Goal: Find specific page/section: Find specific page/section

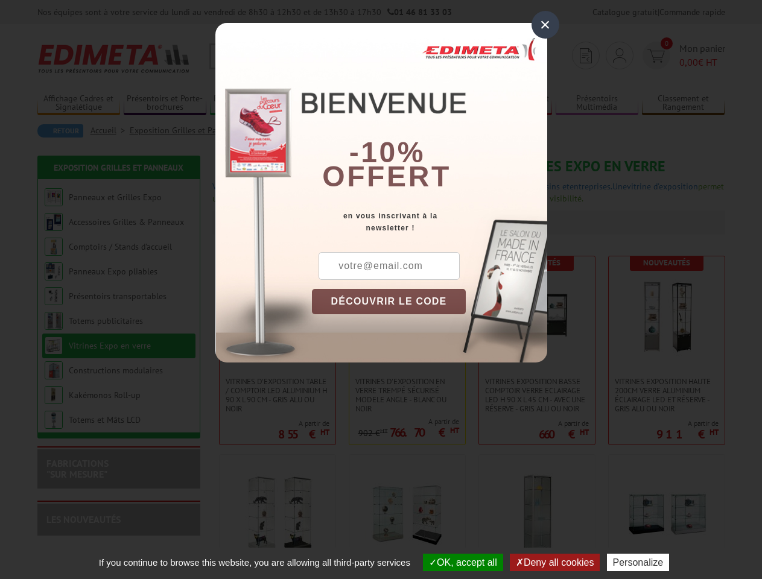
click at [546, 25] on div "×" at bounding box center [546, 25] width 28 height 28
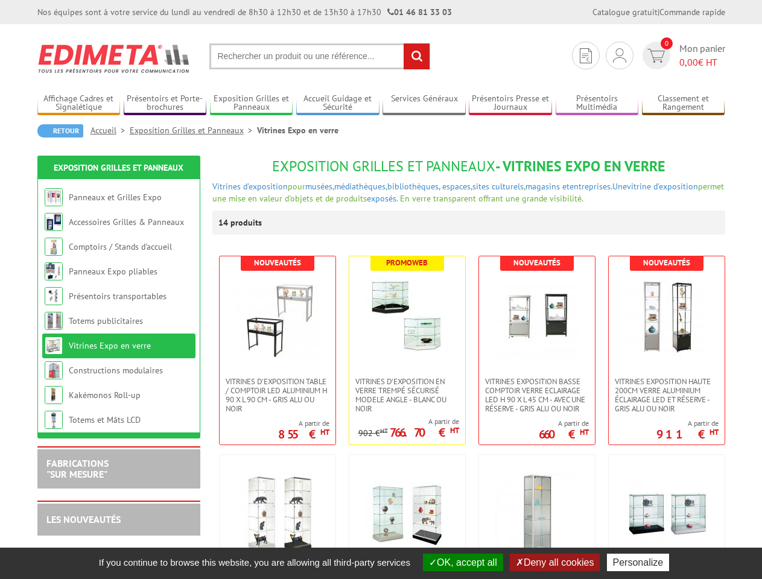
click at [389, 302] on img at bounding box center [407, 317] width 84 height 84
click at [462, 562] on button "OK, accept all" at bounding box center [463, 562] width 80 height 17
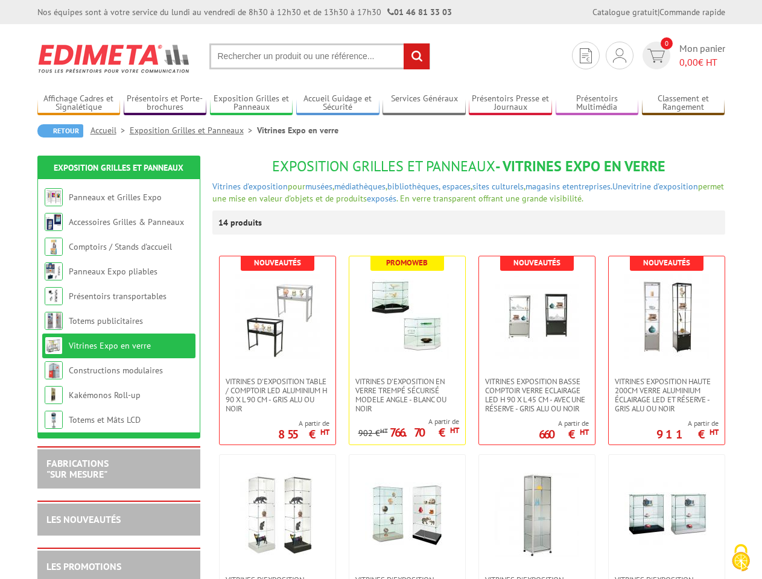
click at [556, 562] on link at bounding box center [537, 515] width 116 height 121
click at [641, 562] on link at bounding box center [667, 515] width 116 height 121
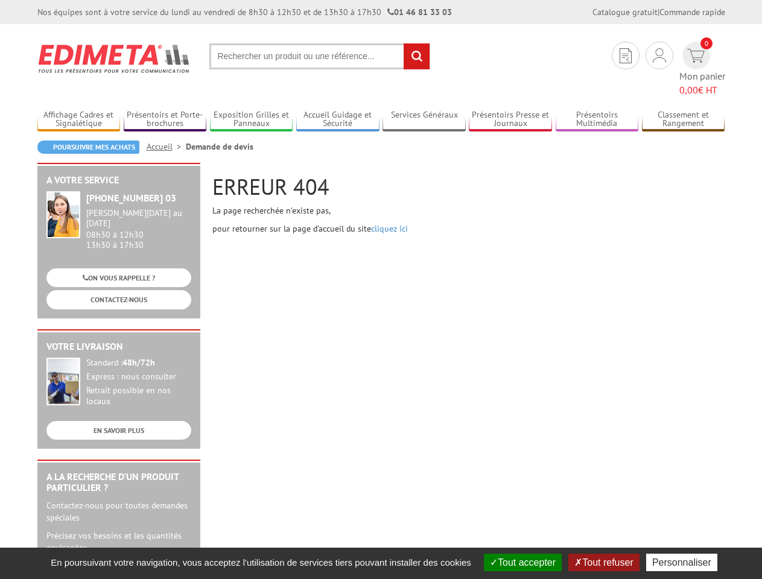
click at [653, 56] on img at bounding box center [659, 55] width 13 height 14
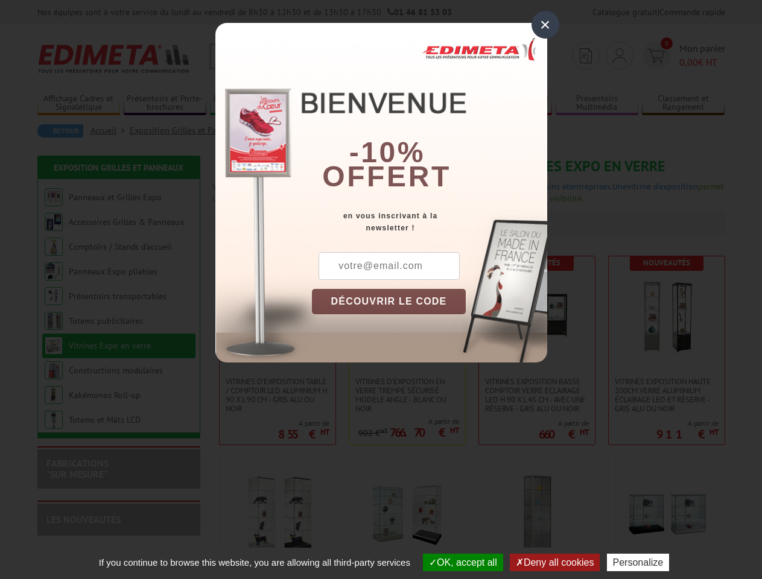
click at [546, 25] on div "×" at bounding box center [546, 25] width 28 height 28
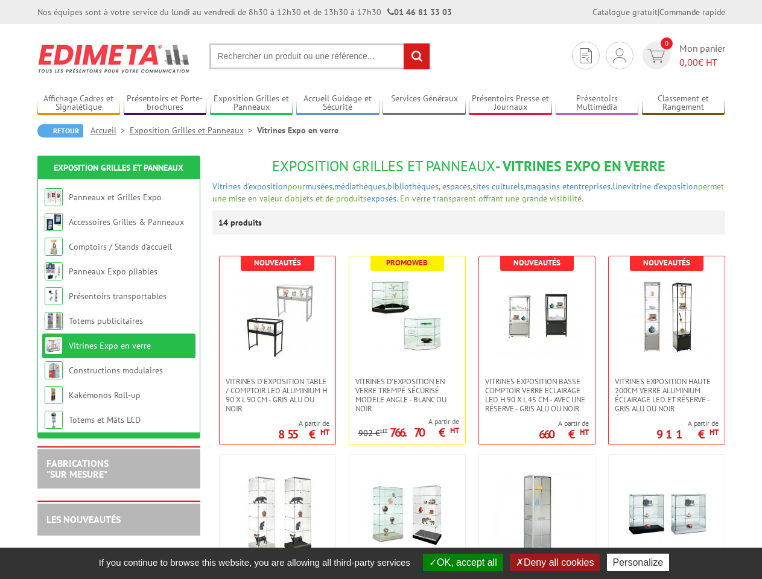
click at [389, 302] on img at bounding box center [407, 317] width 84 height 84
click at [462, 562] on button "OK, accept all" at bounding box center [463, 562] width 80 height 17
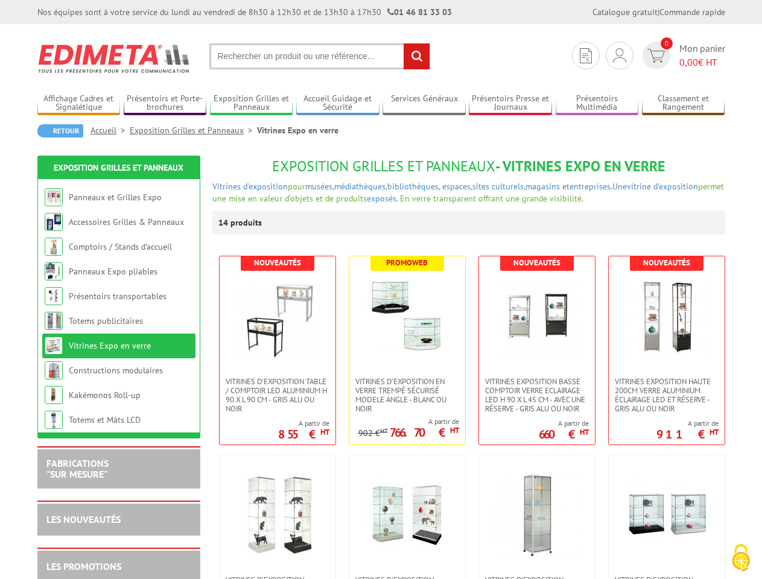
click at [556, 562] on link at bounding box center [537, 515] width 116 height 121
click at [641, 562] on link at bounding box center [667, 515] width 116 height 121
